Goal: Information Seeking & Learning: Learn about a topic

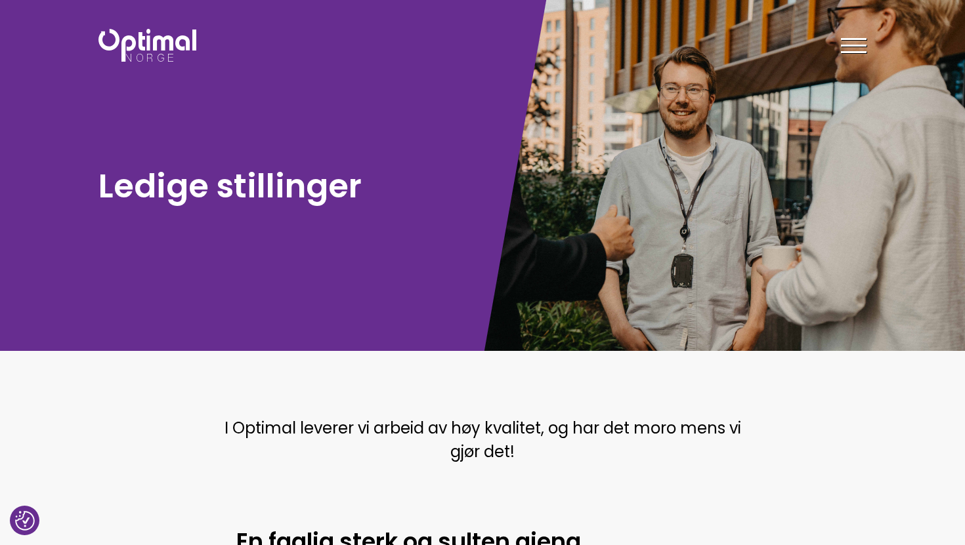
click at [854, 43] on div at bounding box center [854, 47] width 26 height 33
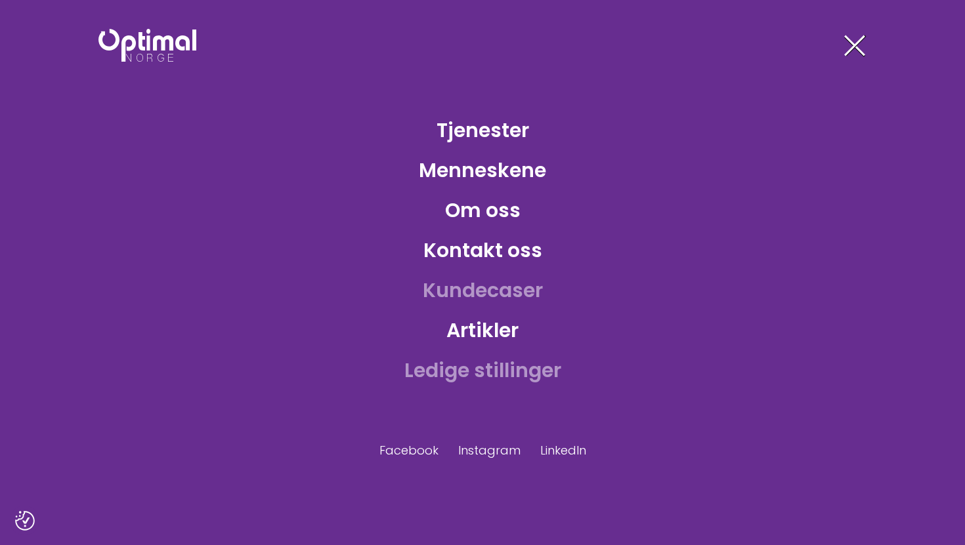
click at [507, 285] on link "Kundecaser" at bounding box center [482, 290] width 141 height 43
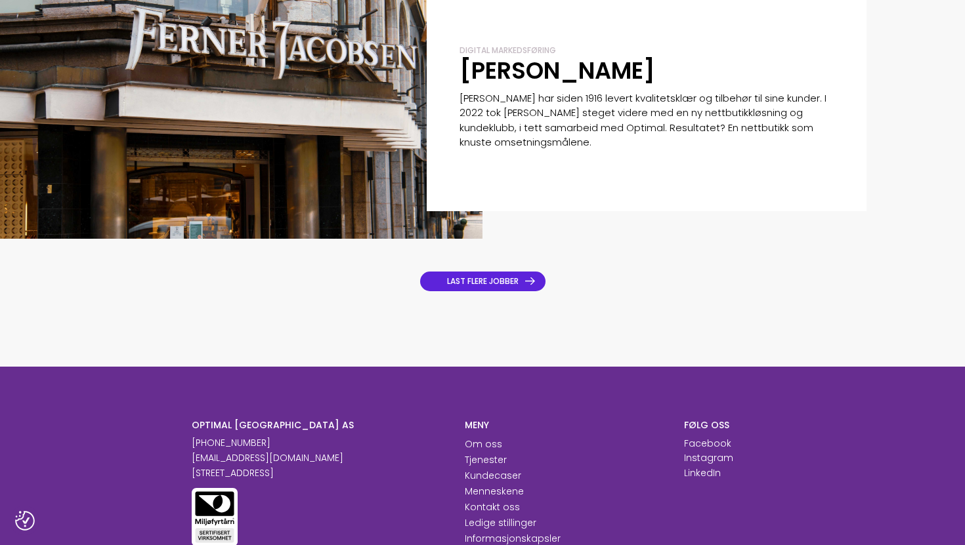
scroll to position [1003, 0]
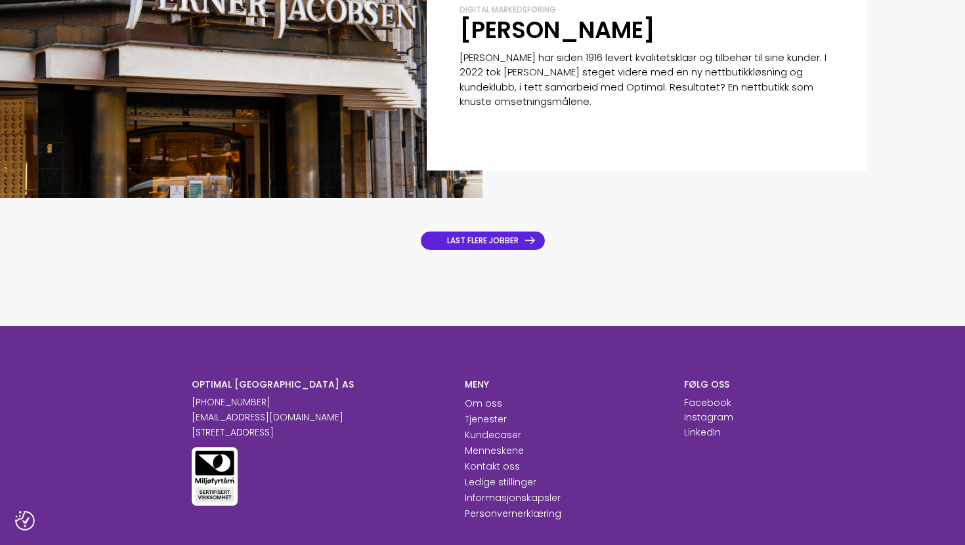
click at [509, 232] on link "LAST FLERE JOBBER" at bounding box center [482, 241] width 125 height 20
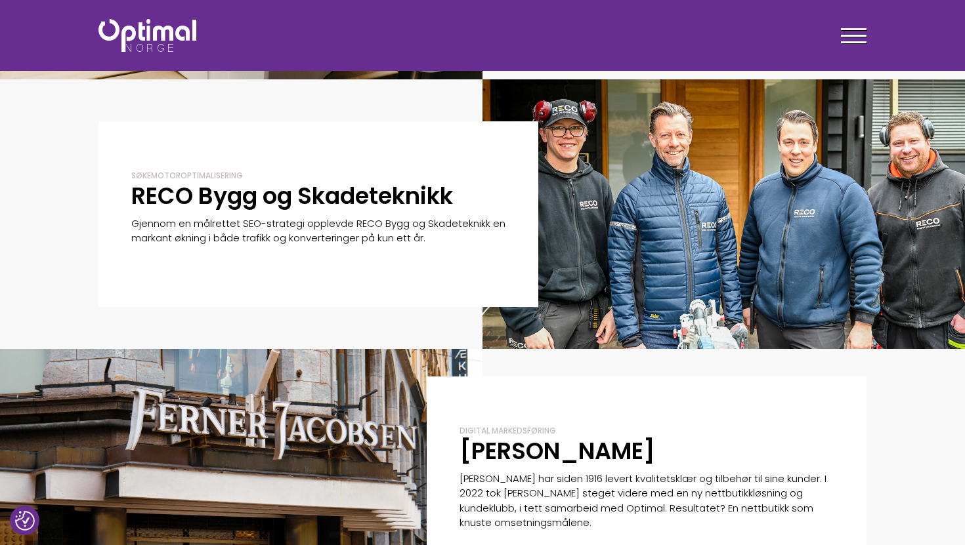
scroll to position [577, 0]
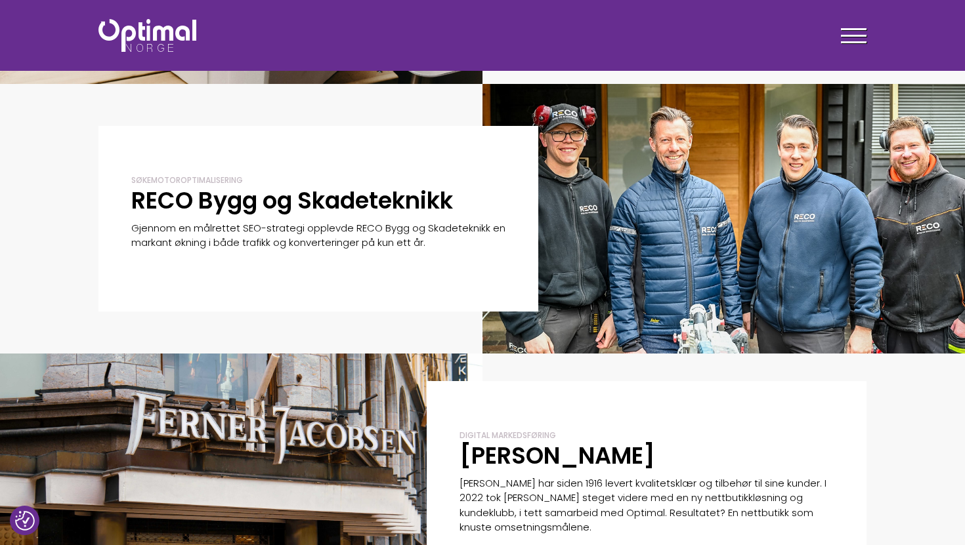
click at [244, 464] on div at bounding box center [241, 489] width 482 height 270
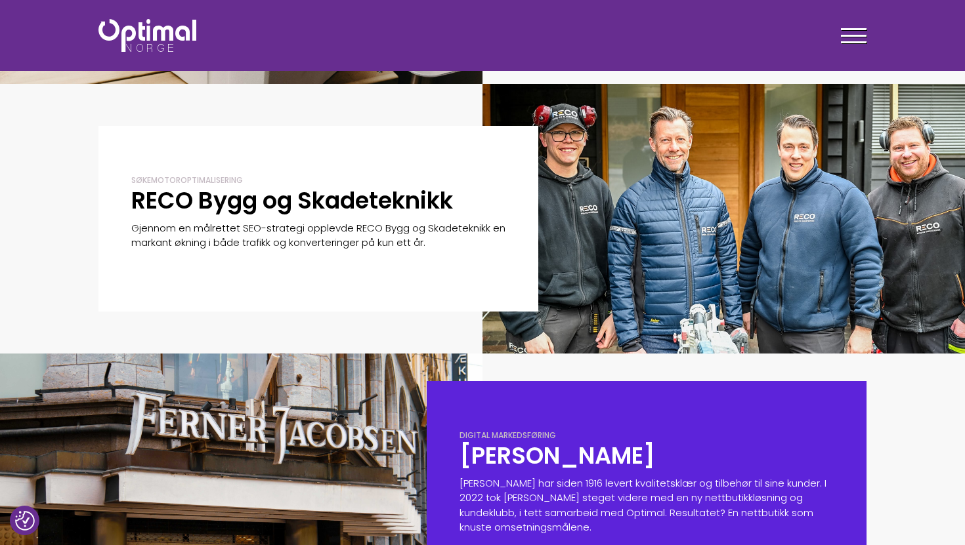
click at [471, 467] on h2 "[PERSON_NAME]" at bounding box center [646, 456] width 374 height 30
